Goal: Task Accomplishment & Management: Use online tool/utility

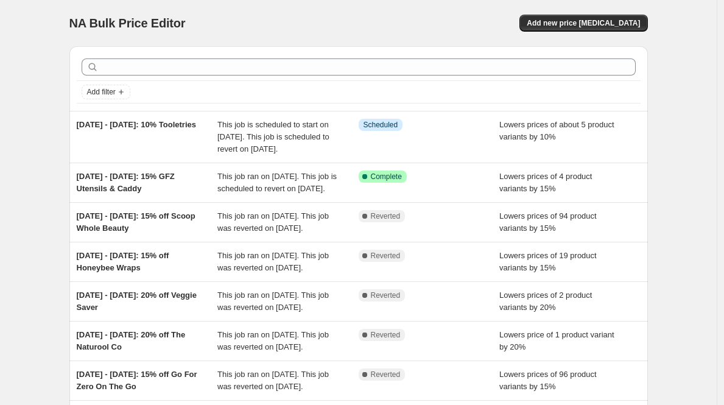
drag, startPoint x: 142, startPoint y: 137, endPoint x: 69, endPoint y: 120, distance: 74.5
click at [69, 120] on div "Add filter 19/08/25 - 26/08/25: 10% Tooletries This job is scheduled to start o…" at bounding box center [354, 301] width 588 height 529
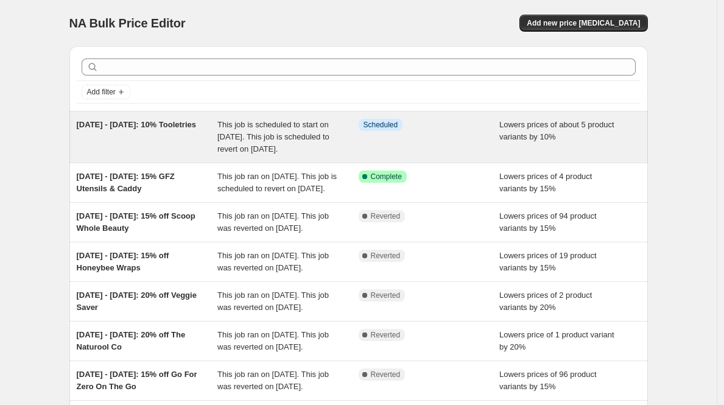
copy span "19/08/25 - 26/08/25: 10% Tooletries"
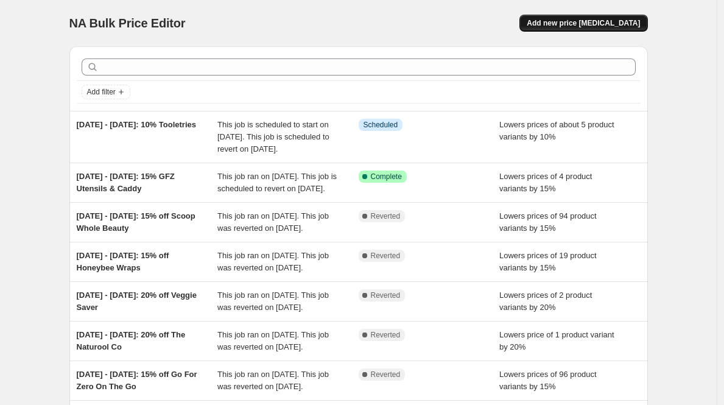
click at [569, 21] on span "Add new price change job" at bounding box center [583, 23] width 113 height 10
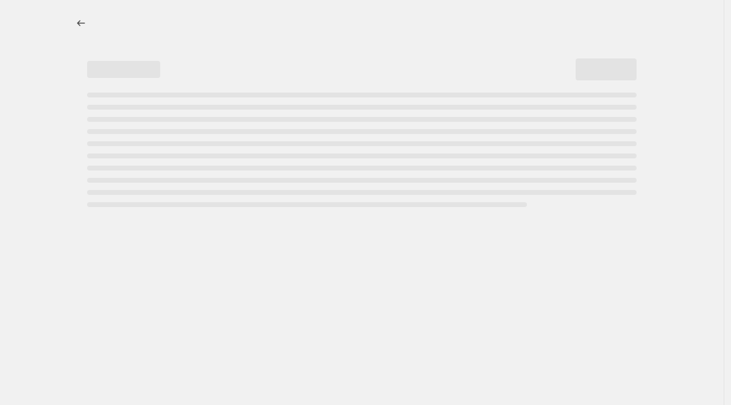
select select "percentage"
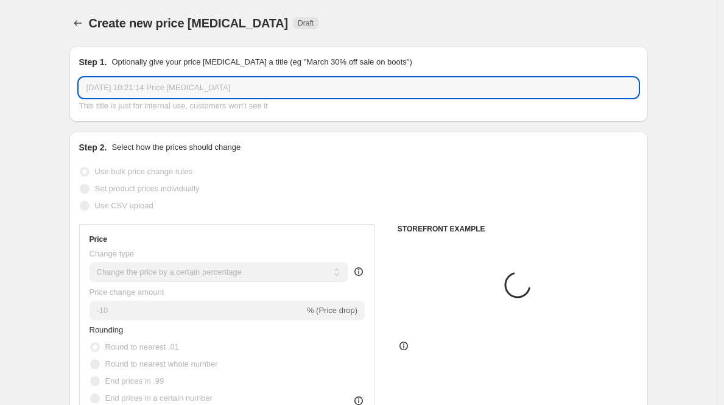
click at [122, 87] on input "19 Aug 2025, 10:21:14 Price change job" at bounding box center [358, 87] width 559 height 19
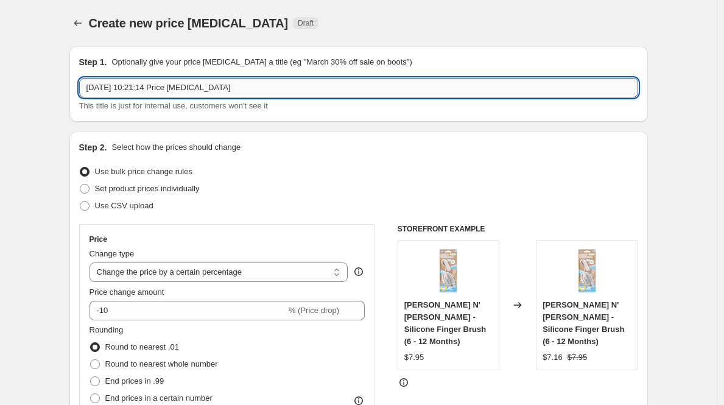
click at [122, 87] on input "19 Aug 2025, 10:21:14 Price change job" at bounding box center [358, 87] width 559 height 19
paste input "/08/25 - 26/08/25: 10% Tooletries"
drag, startPoint x: 234, startPoint y: 86, endPoint x: 175, endPoint y: 83, distance: 59.1
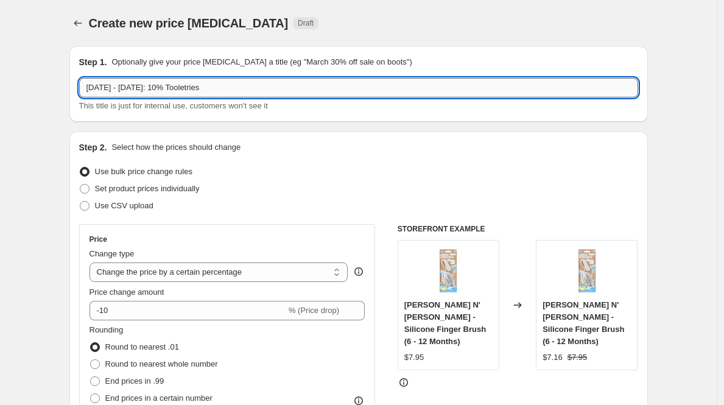
click at [175, 83] on input "19/08/25 - 26/08/25: 10% Tooletries" at bounding box center [358, 87] width 559 height 19
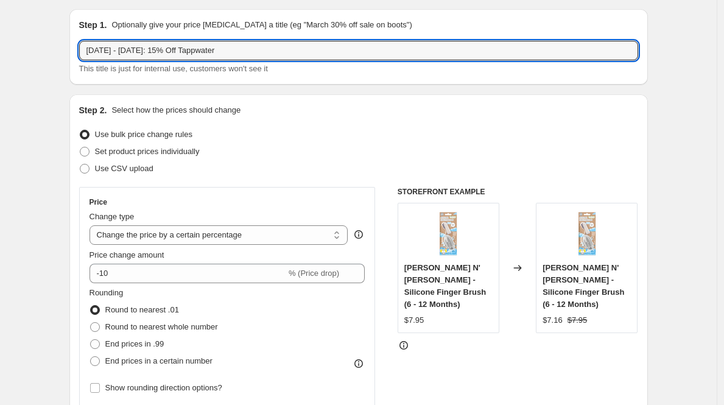
scroll to position [107, 0]
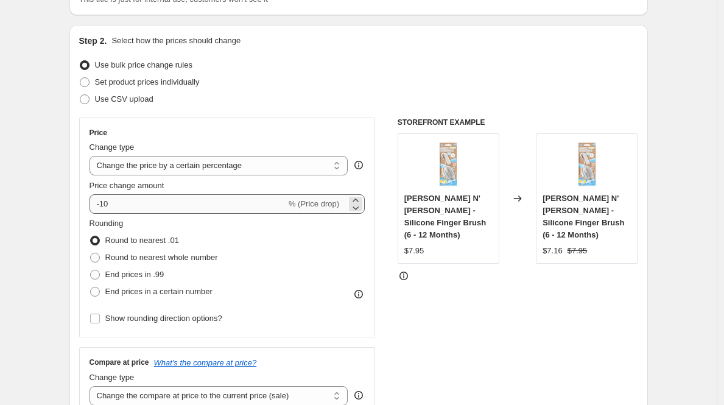
type input "19/08/25 - 26/08/25: 15% Off Tappwater"
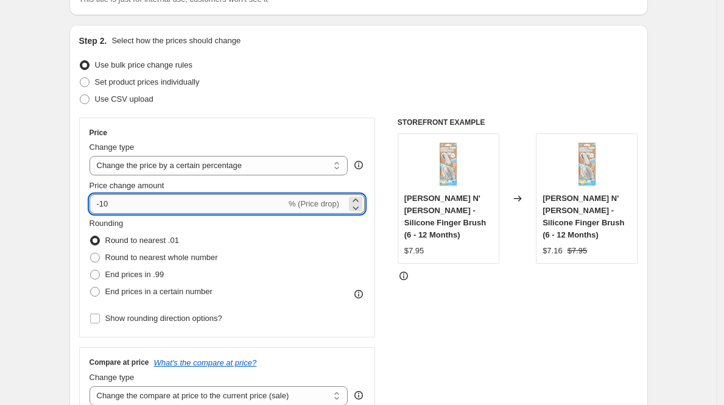
click at [122, 206] on input "-10" at bounding box center [188, 203] width 197 height 19
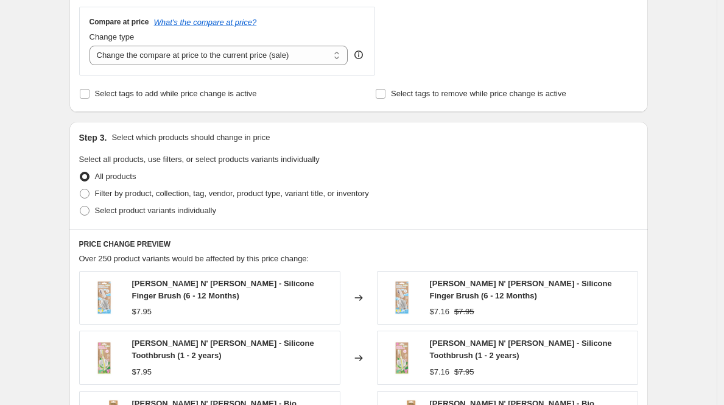
scroll to position [451, 0]
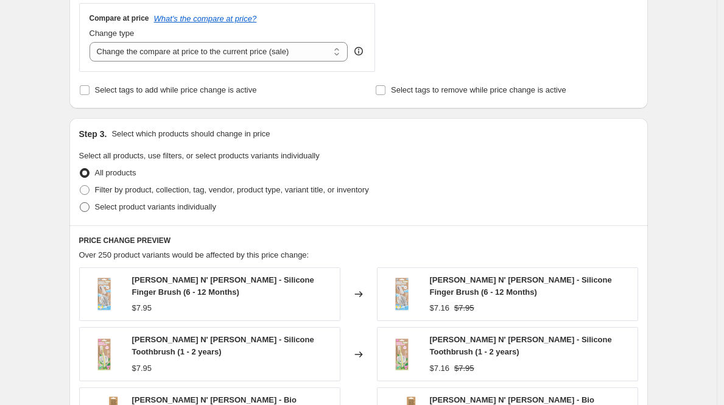
type input "-15"
click at [90, 206] on span at bounding box center [85, 207] width 10 height 10
click at [80, 203] on input "Select product variants individually" at bounding box center [80, 202] width 1 height 1
radio input "true"
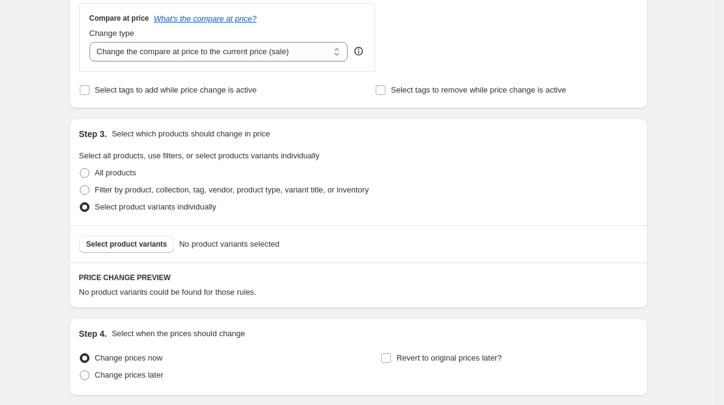
scroll to position [534, 0]
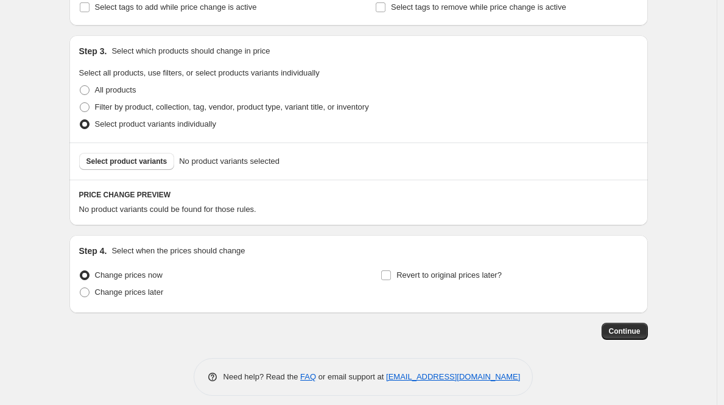
click at [81, 291] on div "Step 4. Select when the prices should change Change prices now Change prices la…" at bounding box center [358, 274] width 579 height 78
click at [87, 292] on span at bounding box center [85, 292] width 10 height 10
click at [80, 288] on input "Change prices later" at bounding box center [80, 287] width 1 height 1
radio input "true"
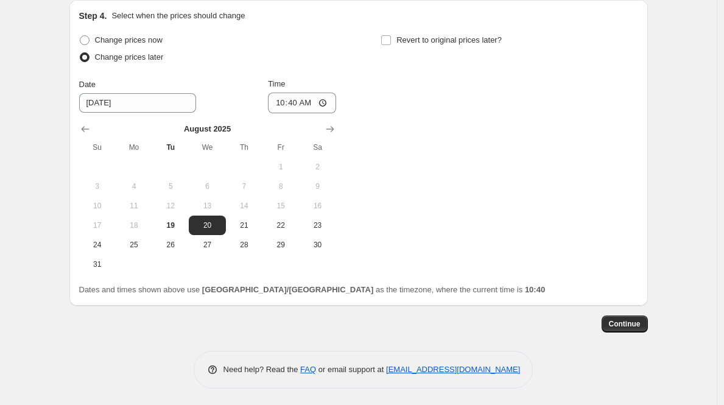
scroll to position [770, 0]
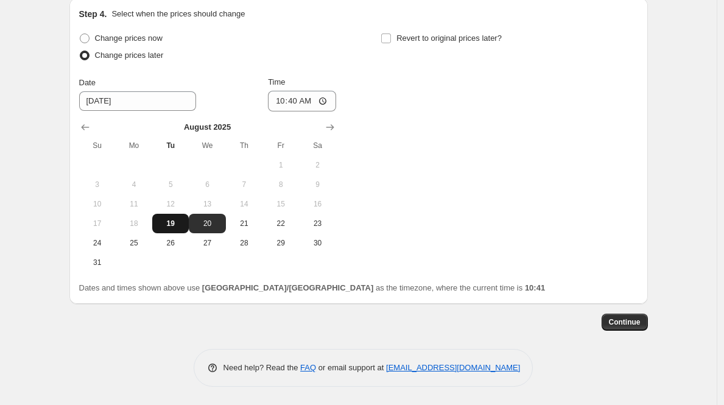
click at [175, 221] on span "19" at bounding box center [170, 224] width 27 height 10
type input "8/19/2025"
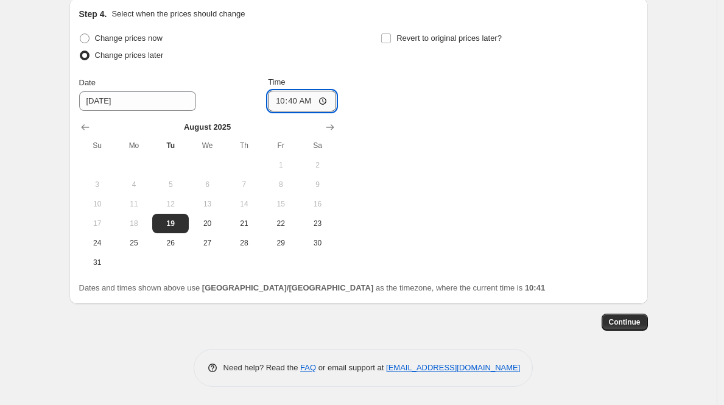
click at [295, 99] on input "10:40" at bounding box center [302, 101] width 68 height 21
click at [277, 103] on input "10:40" at bounding box center [302, 101] width 68 height 21
type input "11:00"
click at [435, 150] on div "Change prices now Change prices later Date 8/19/2025 Time 11:00 August 2025 Su …" at bounding box center [358, 151] width 559 height 242
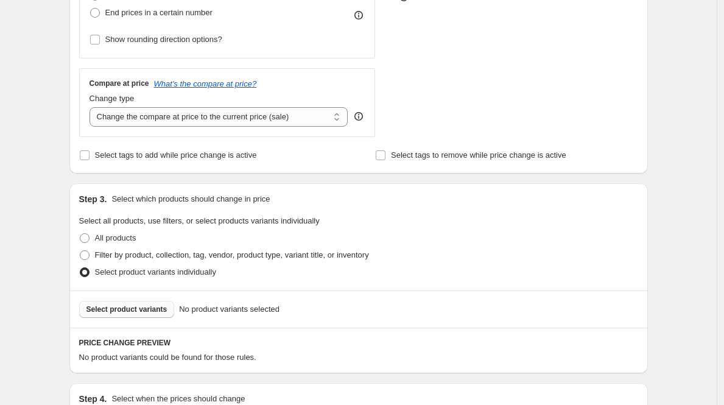
scroll to position [432, 0]
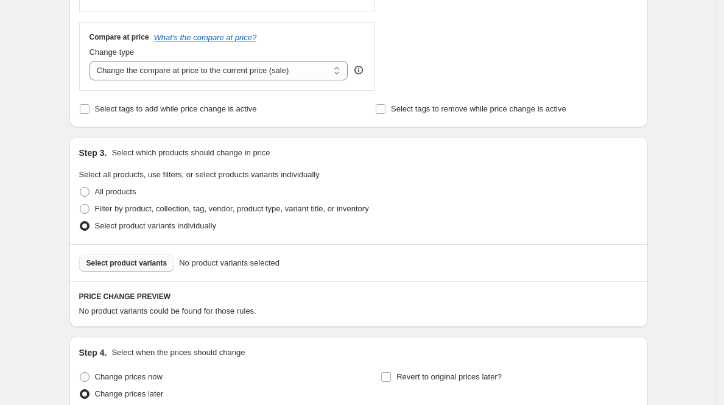
click at [147, 270] on button "Select product variants" at bounding box center [127, 263] width 96 height 17
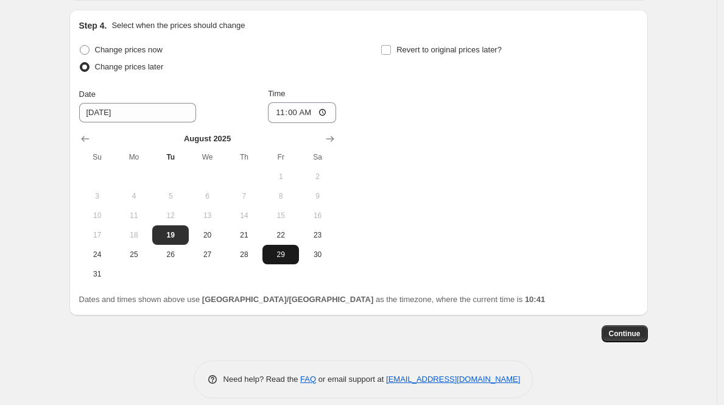
scroll to position [1027, 0]
click at [635, 336] on span "Continue" at bounding box center [625, 333] width 32 height 10
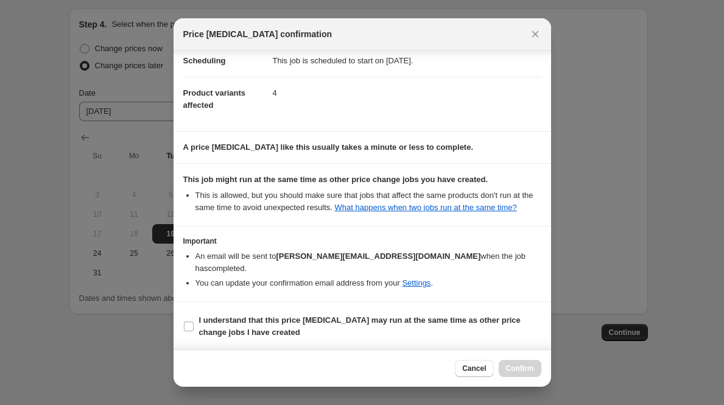
scroll to position [105, 0]
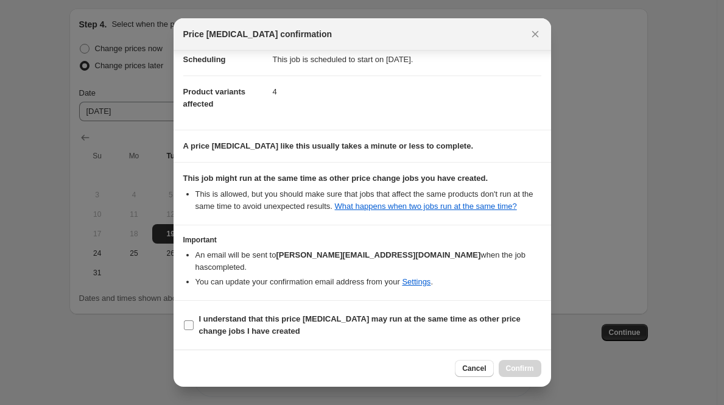
click at [192, 321] on input "I understand that this price change job may run at the same time as other price…" at bounding box center [189, 325] width 10 height 10
checkbox input "true"
click at [527, 39] on button "Close" at bounding box center [535, 34] width 17 height 17
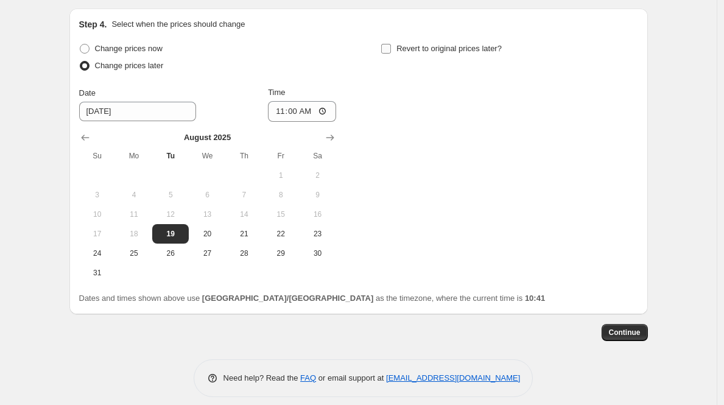
click at [391, 47] on input "Revert to original prices later?" at bounding box center [386, 49] width 10 height 10
checkbox input "true"
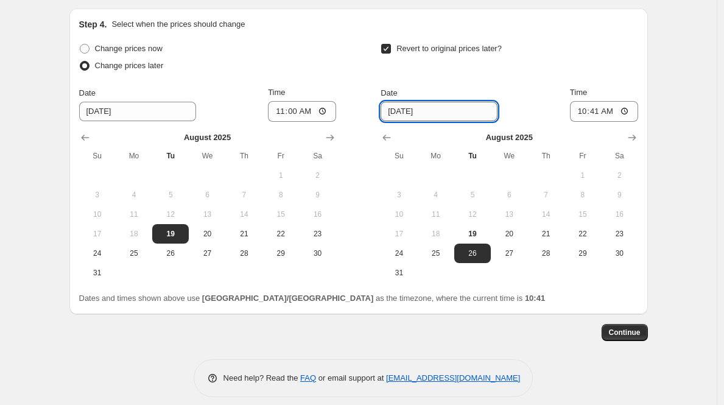
click at [453, 114] on input "8/26/2025" at bounding box center [439, 111] width 117 height 19
click at [472, 250] on span "26" at bounding box center [472, 253] width 27 height 10
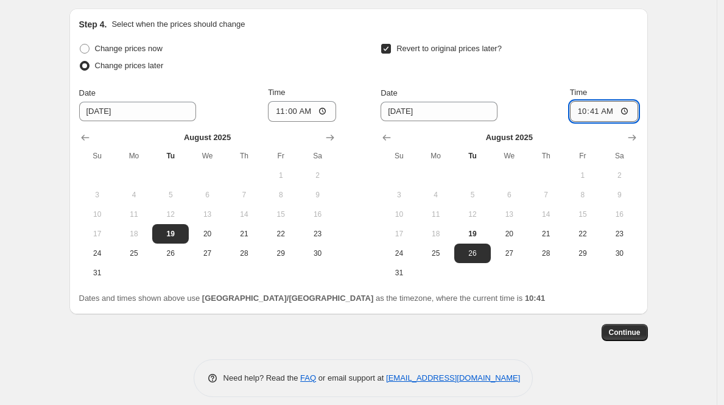
click at [579, 109] on input "10:41" at bounding box center [604, 111] width 68 height 21
type input "12:00"
click at [607, 71] on div "Revert to original prices later?" at bounding box center [509, 58] width 257 height 37
click at [624, 339] on button "Continue" at bounding box center [625, 332] width 46 height 17
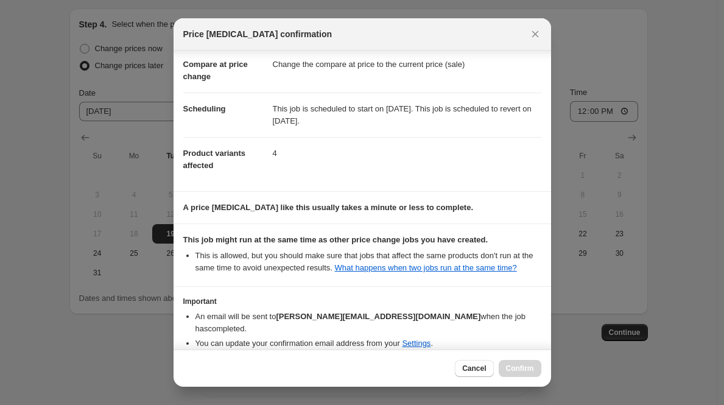
scroll to position [118, 0]
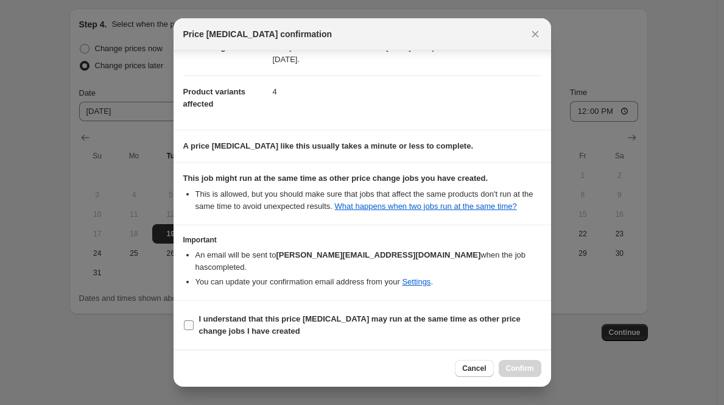
click at [194, 323] on label "I understand that this price change job may run at the same time as other price…" at bounding box center [362, 325] width 358 height 29
click at [194, 323] on input "I understand that this price change job may run at the same time as other price…" at bounding box center [189, 325] width 10 height 10
checkbox input "true"
click at [507, 367] on span "Confirm" at bounding box center [520, 369] width 28 height 10
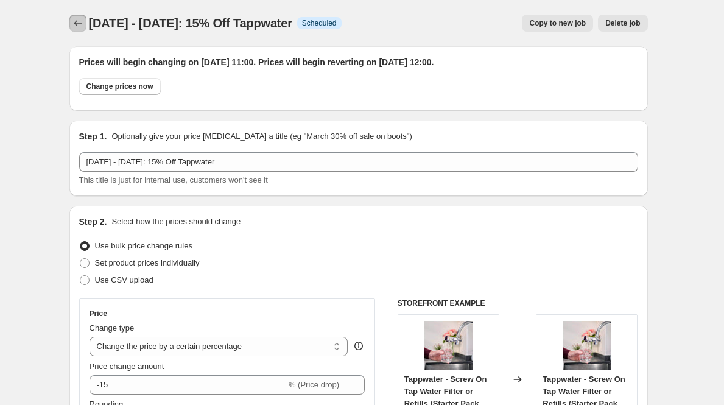
click at [80, 21] on icon "Price change jobs" at bounding box center [78, 23] width 12 height 12
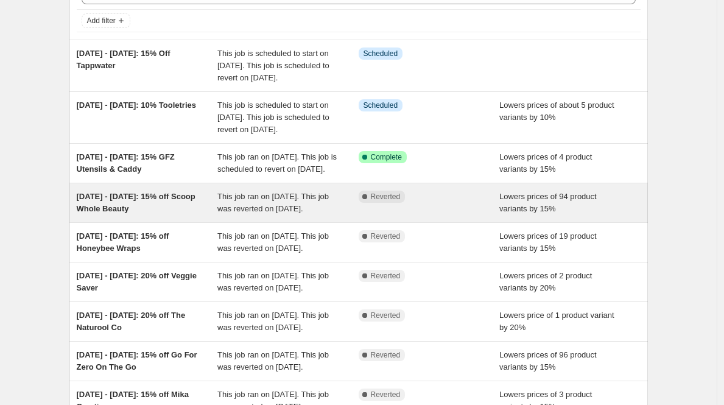
scroll to position [136, 0]
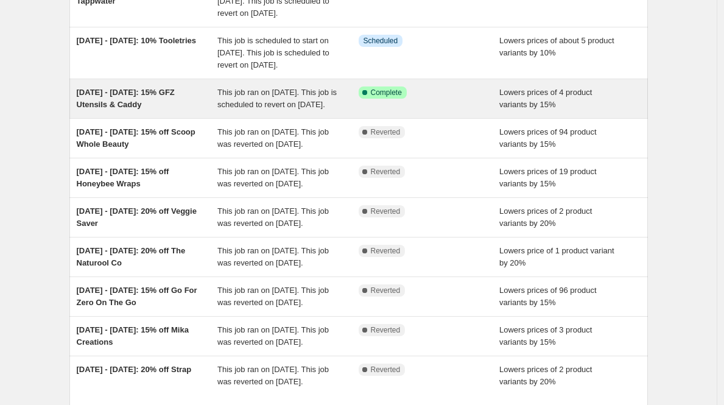
click at [134, 109] on span "12/08/25 - 19/08/25: 15% GFZ Utensils & Caddy" at bounding box center [126, 98] width 98 height 21
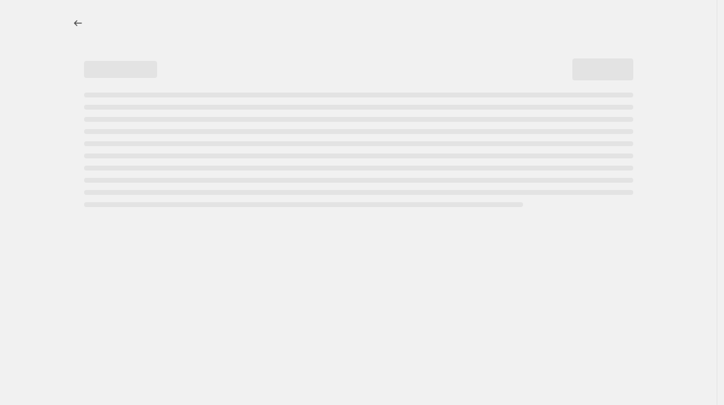
select select "percentage"
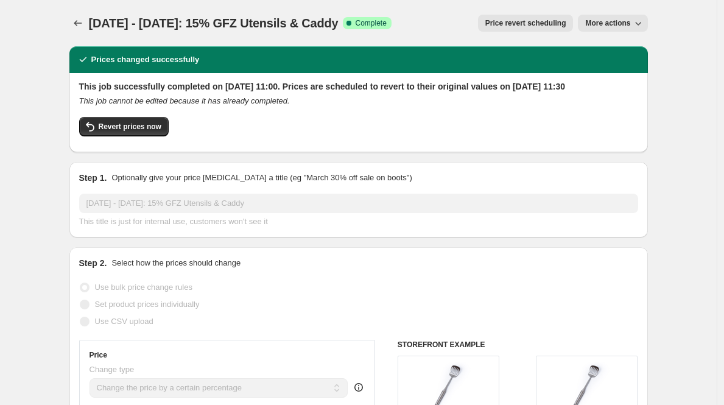
click at [636, 23] on icon "button" at bounding box center [638, 23] width 12 height 12
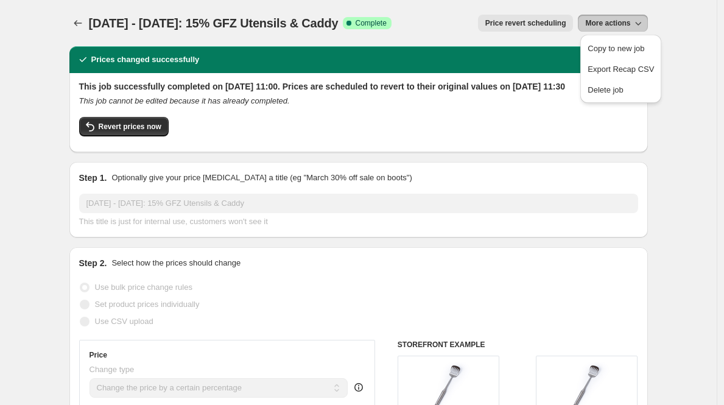
click at [636, 23] on icon "button" at bounding box center [638, 23] width 12 height 12
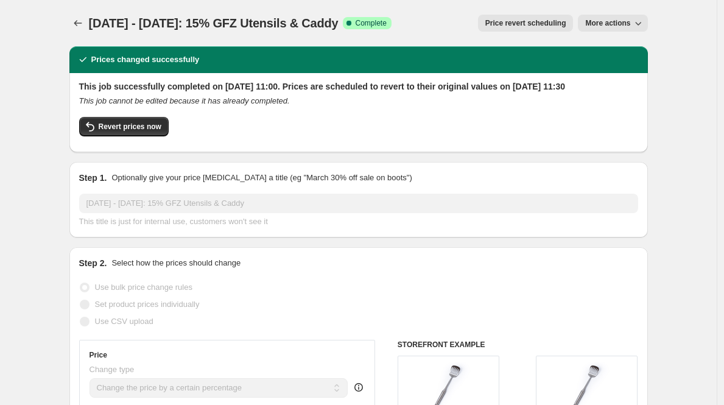
click at [588, 24] on span "More actions" at bounding box center [607, 23] width 45 height 10
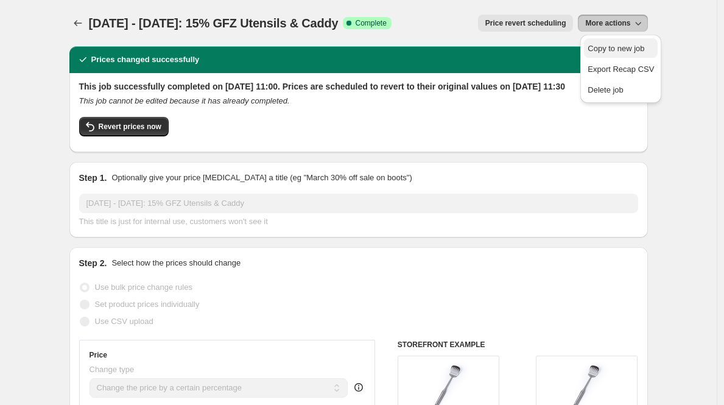
click at [607, 48] on span "Copy to new job" at bounding box center [616, 48] width 57 height 9
select select "percentage"
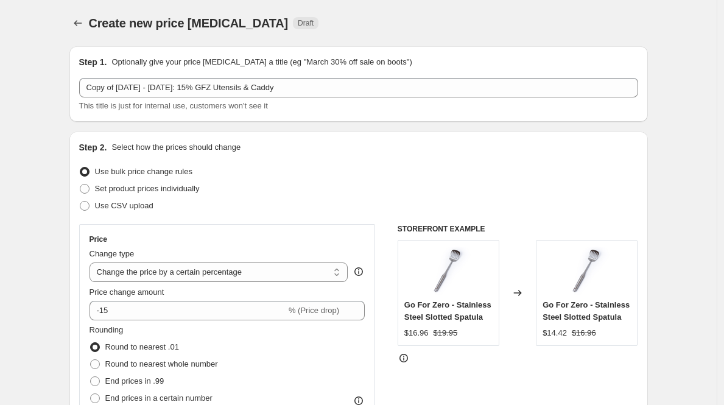
click at [79, 34] on div "Create new price change job. This page is ready Create new price change job Dra…" at bounding box center [358, 23] width 579 height 46
click at [81, 29] on icon "Price change jobs" at bounding box center [78, 23] width 12 height 12
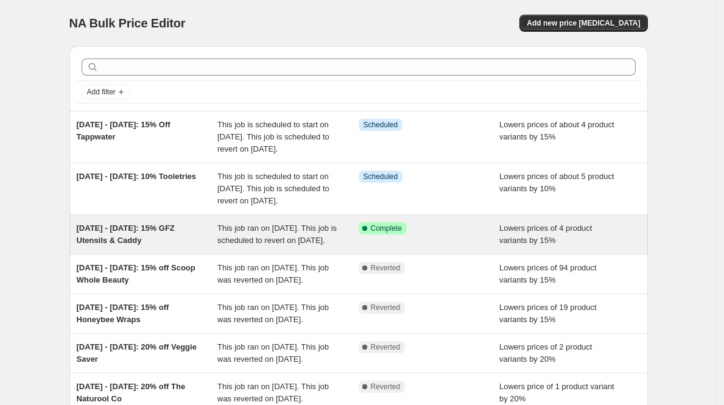
click at [309, 245] on span "This job ran on 12 August 2025. This job is scheduled to revert on 19 August 20…" at bounding box center [276, 234] width 119 height 21
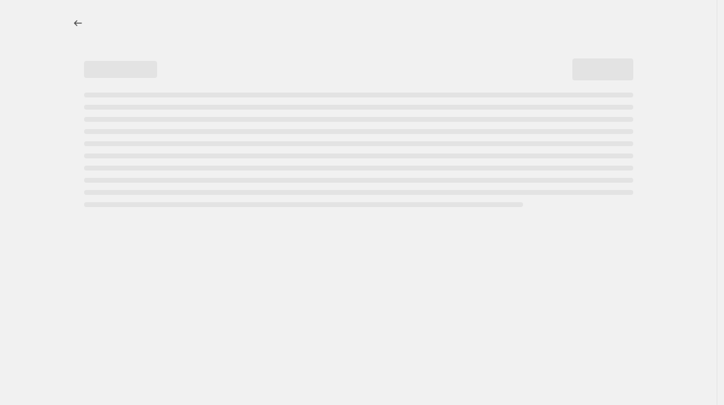
select select "percentage"
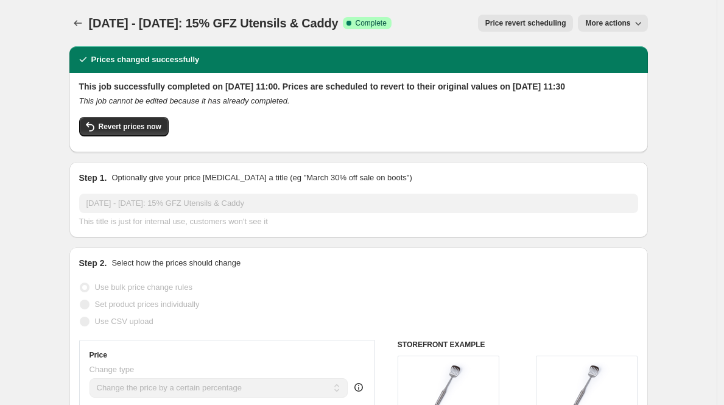
select select "percentage"
click at [80, 20] on icon "Price change jobs" at bounding box center [78, 23] width 12 height 12
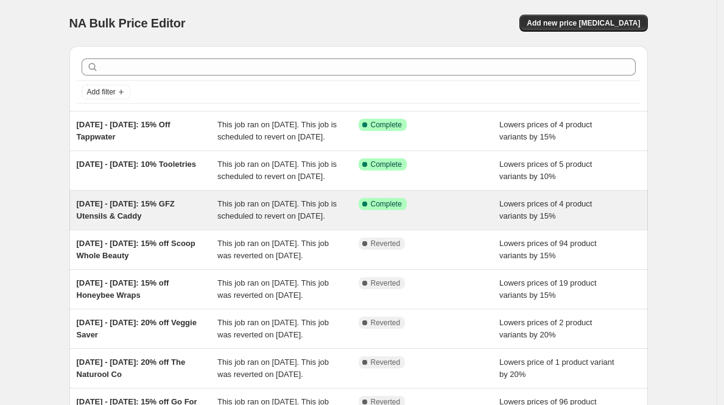
click at [190, 222] on div "[DATE] - [DATE]: 15% GFZ Utensils & Caddy" at bounding box center [147, 210] width 141 height 24
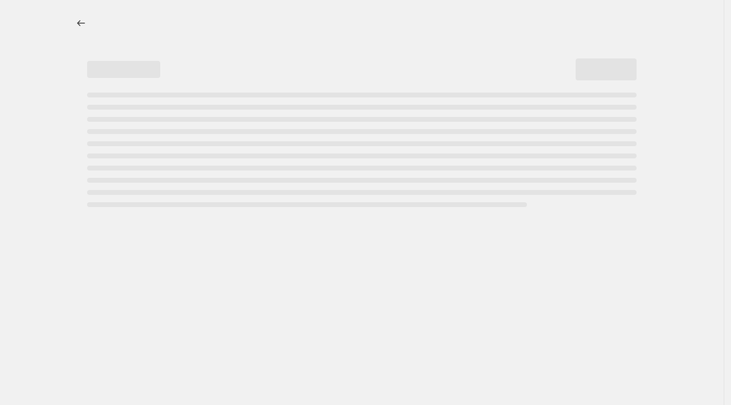
select select "percentage"
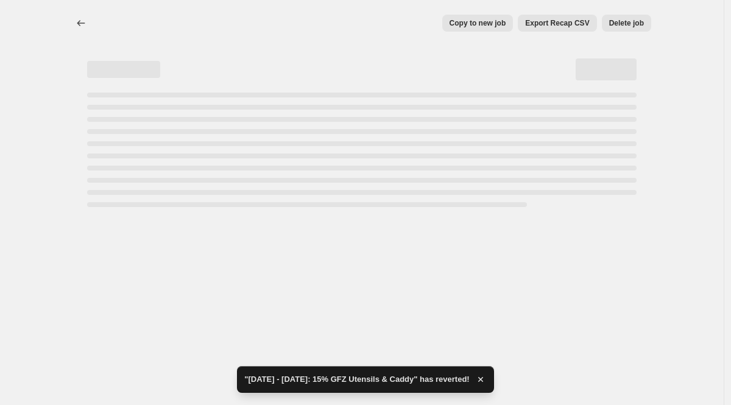
select select "percentage"
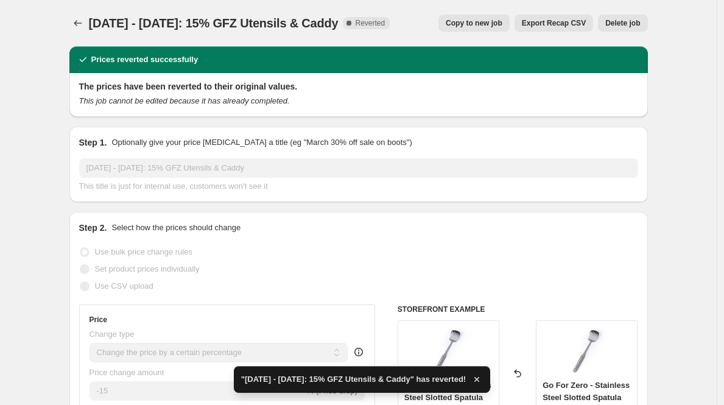
click at [496, 26] on span "Copy to new job" at bounding box center [474, 23] width 57 height 10
select select "percentage"
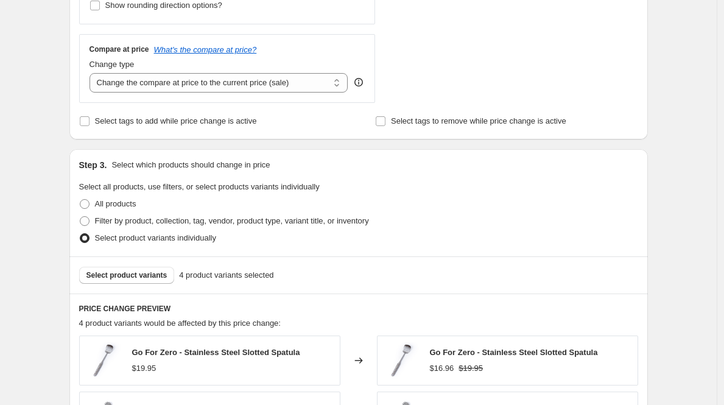
scroll to position [794, 0]
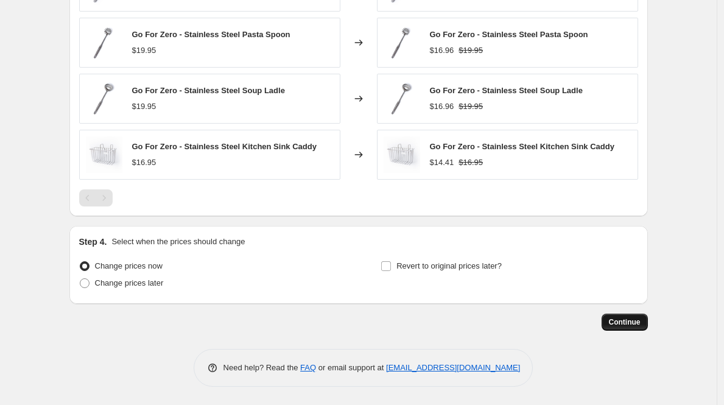
click at [624, 323] on span "Continue" at bounding box center [625, 322] width 32 height 10
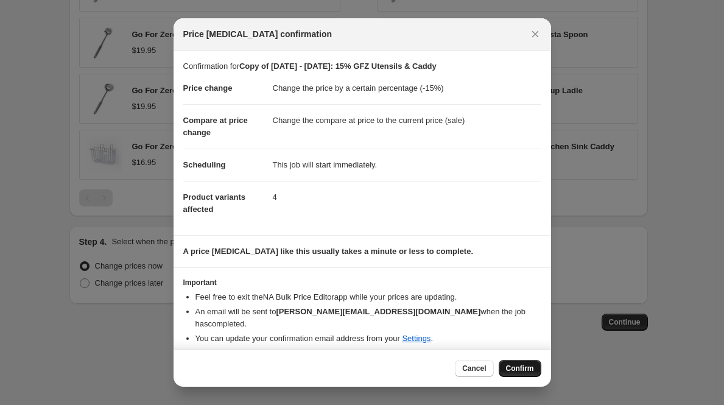
click at [515, 370] on span "Confirm" at bounding box center [520, 369] width 28 height 10
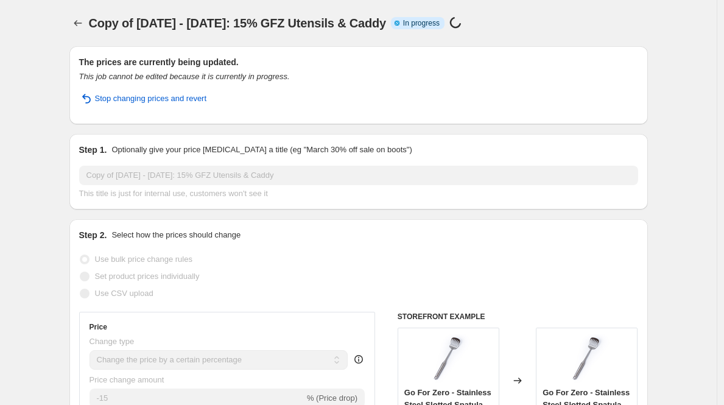
select select "percentage"
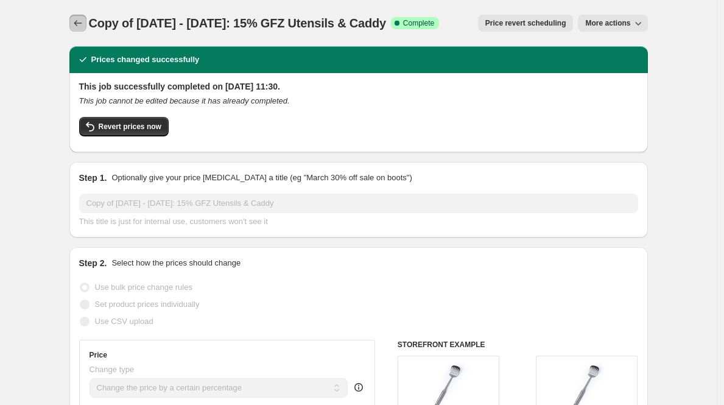
click at [84, 24] on icon "Price change jobs" at bounding box center [78, 23] width 12 height 12
